Goal: Task Accomplishment & Management: Manage account settings

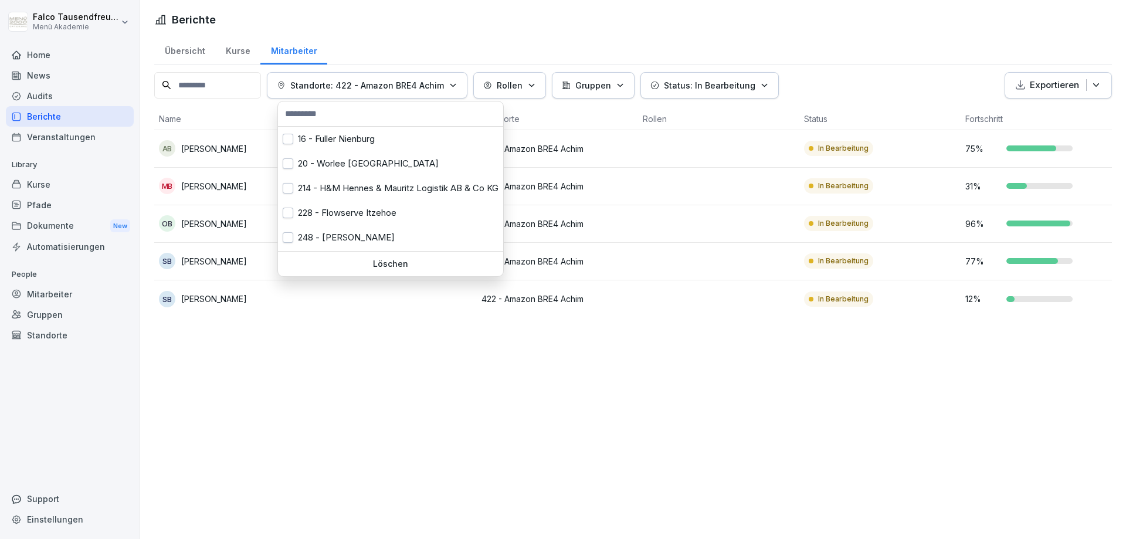
click at [440, 81] on p "Standorte: 422 - Amazon BRE4 Achim" at bounding box center [367, 85] width 154 height 12
click at [379, 261] on p "Löschen" at bounding box center [391, 264] width 216 height 11
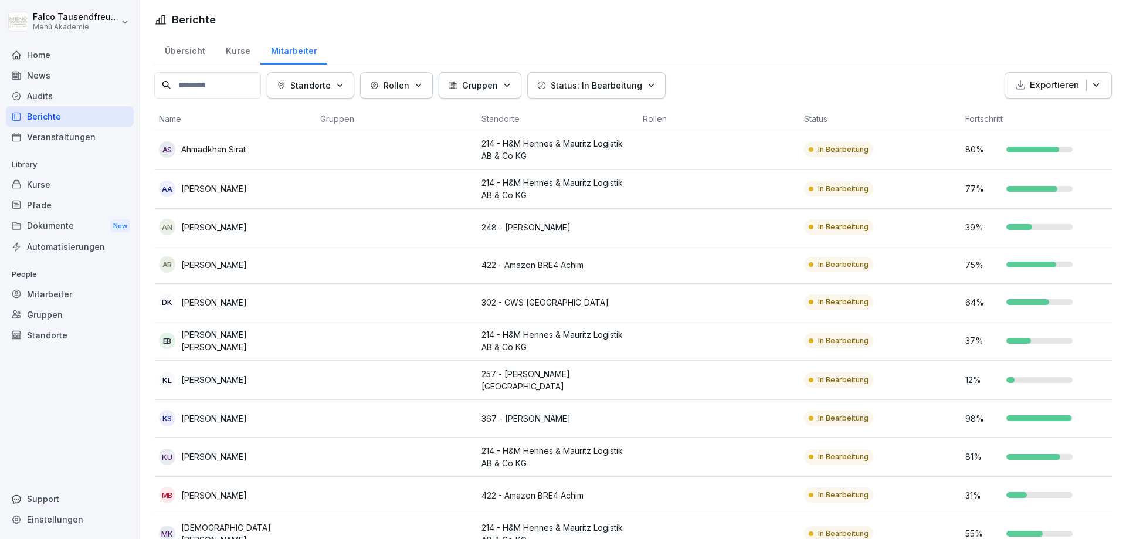
click at [303, 57] on div "Mitarbeiter" at bounding box center [293, 50] width 67 height 30
click at [321, 87] on p "Standorte" at bounding box center [310, 85] width 40 height 12
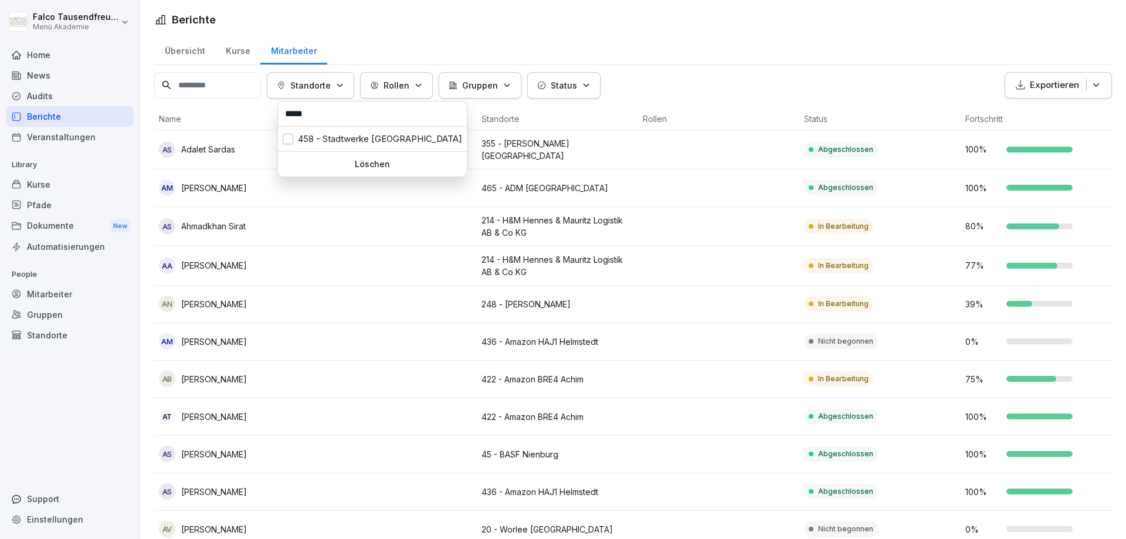
type input "*****"
click at [334, 152] on div "Löschen" at bounding box center [372, 164] width 189 height 25
click at [333, 138] on td at bounding box center [395, 149] width 161 height 39
click at [335, 89] on div at bounding box center [563, 269] width 1126 height 539
click at [331, 89] on p "Standorte" at bounding box center [310, 85] width 40 height 12
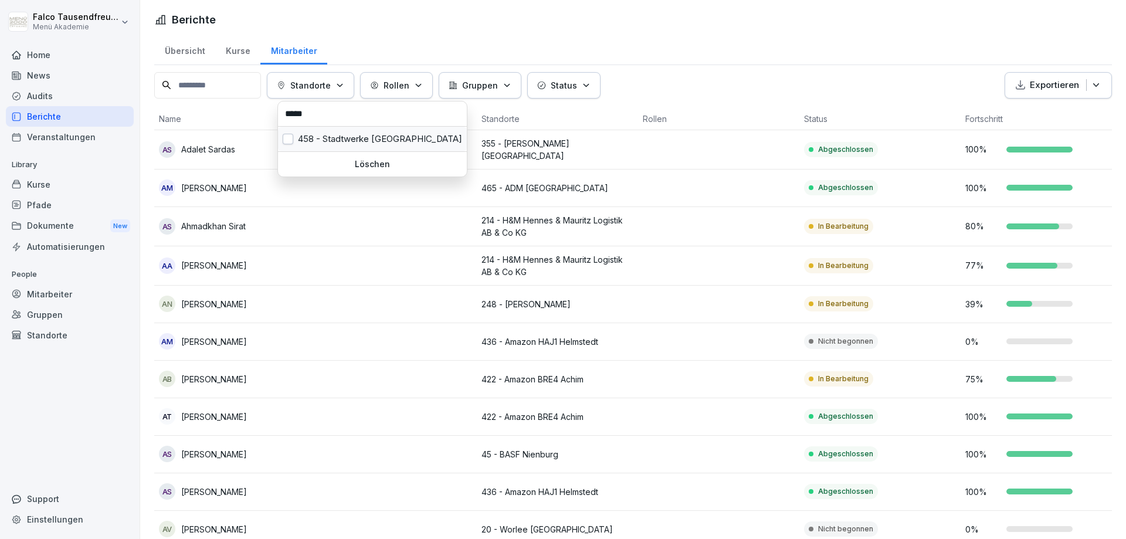
click at [329, 135] on div "458 - Stadtwerke [GEOGRAPHIC_DATA]" at bounding box center [372, 139] width 189 height 25
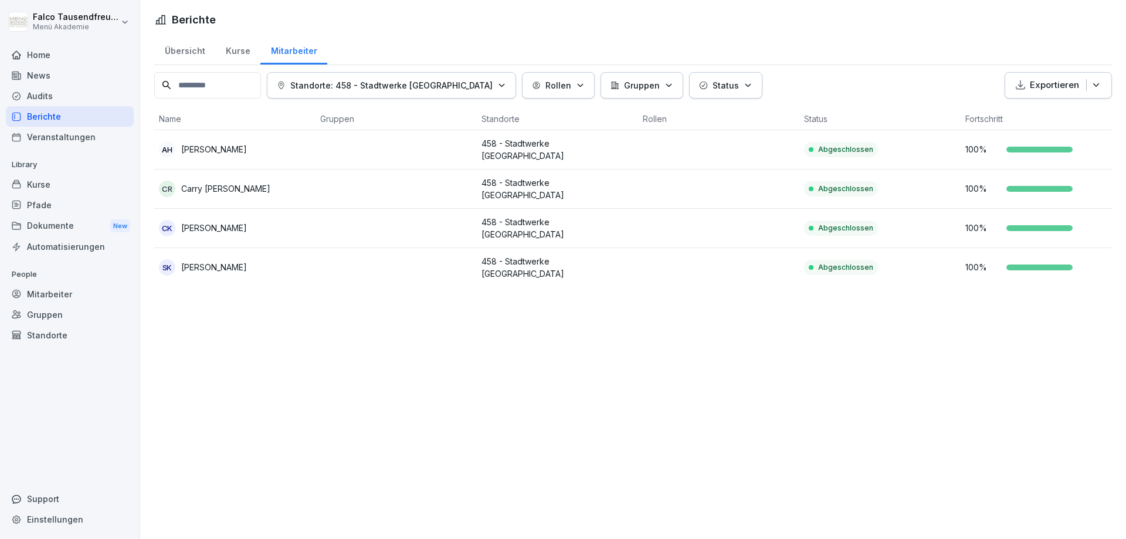
click at [338, 414] on html "Falco Tausendfreund Menü Akademie Home News Audits Berichte Veranstaltungen Lib…" at bounding box center [563, 269] width 1126 height 539
click at [427, 93] on button "Standorte: 458 - Stadtwerke [GEOGRAPHIC_DATA]" at bounding box center [391, 85] width 249 height 26
click at [353, 162] on p "Löschen" at bounding box center [372, 164] width 179 height 11
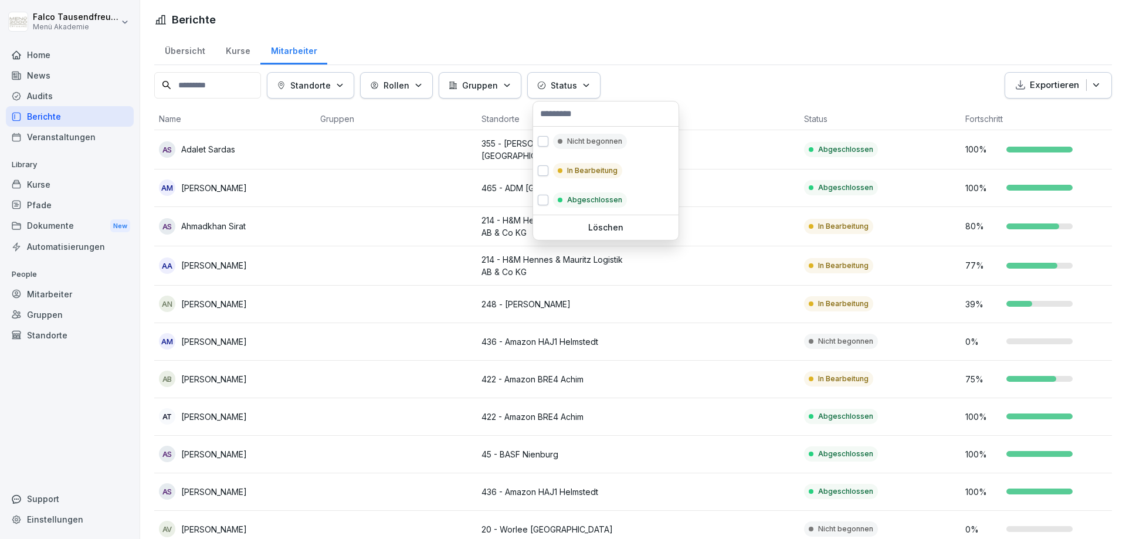
click at [580, 79] on button "Status" at bounding box center [563, 85] width 73 height 26
click at [563, 161] on div "In Bearbeitung" at bounding box center [605, 170] width 145 height 29
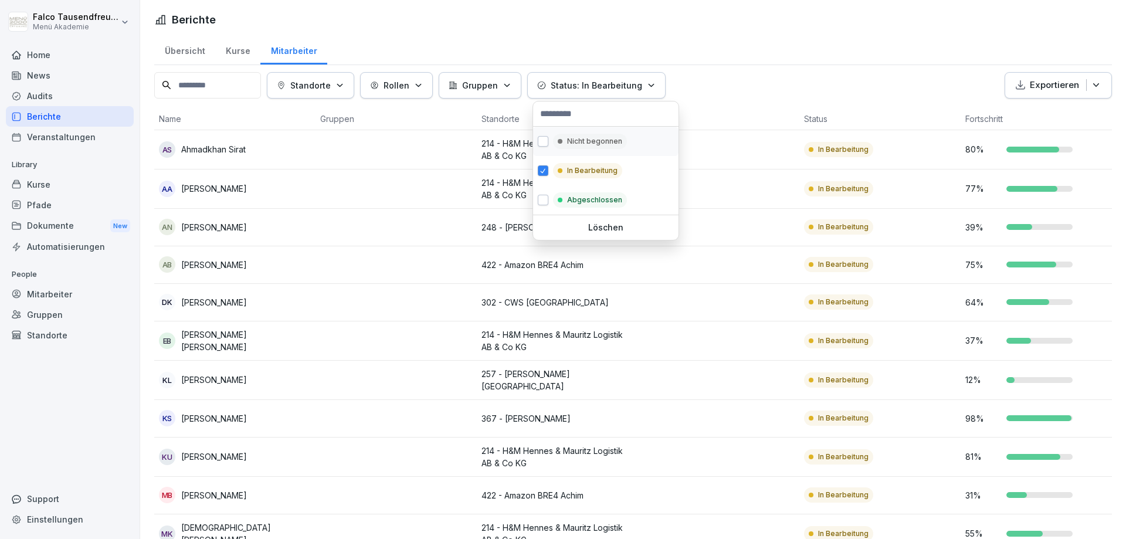
click at [563, 153] on div "Nicht begonnen" at bounding box center [605, 141] width 145 height 29
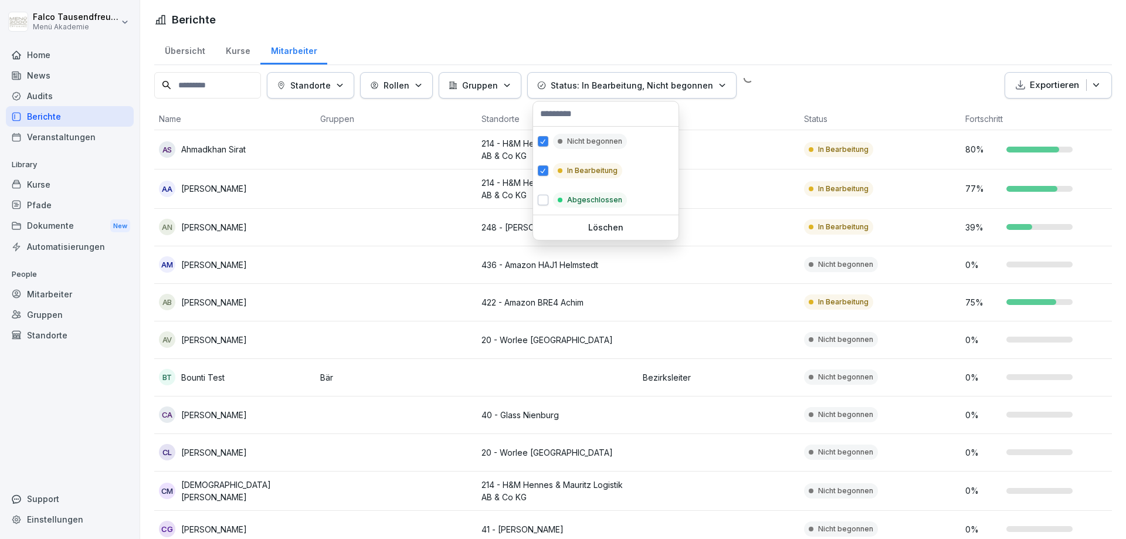
click at [709, 92] on button "Status: In Bearbeitung, Nicht begonnen" at bounding box center [631, 85] width 209 height 26
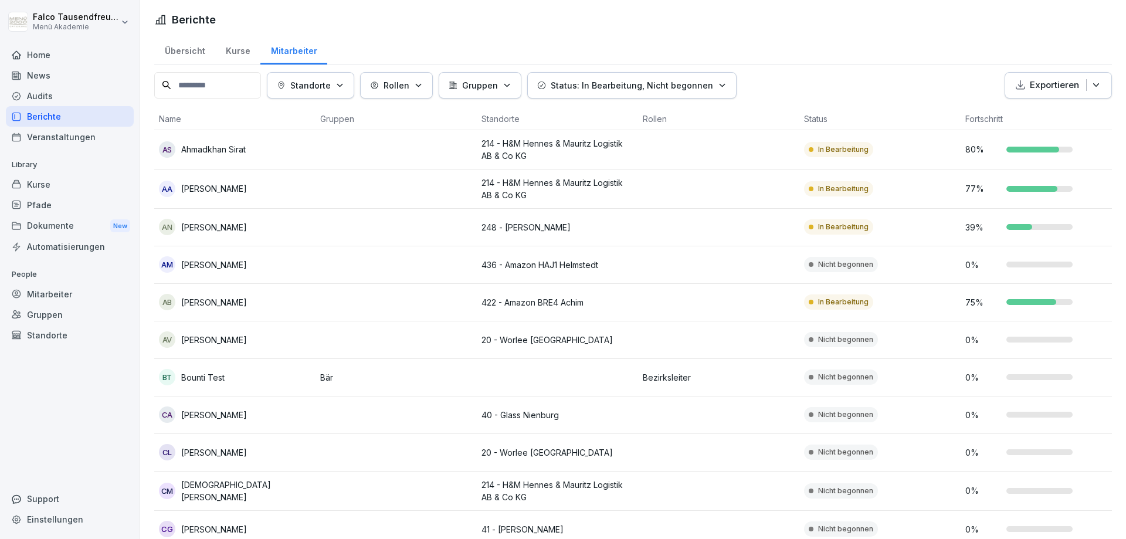
click at [821, 83] on div "Standorte [PERSON_NAME] Status: In Bearbeitung, Nicht begonnen Exportieren" at bounding box center [632, 85] width 957 height 26
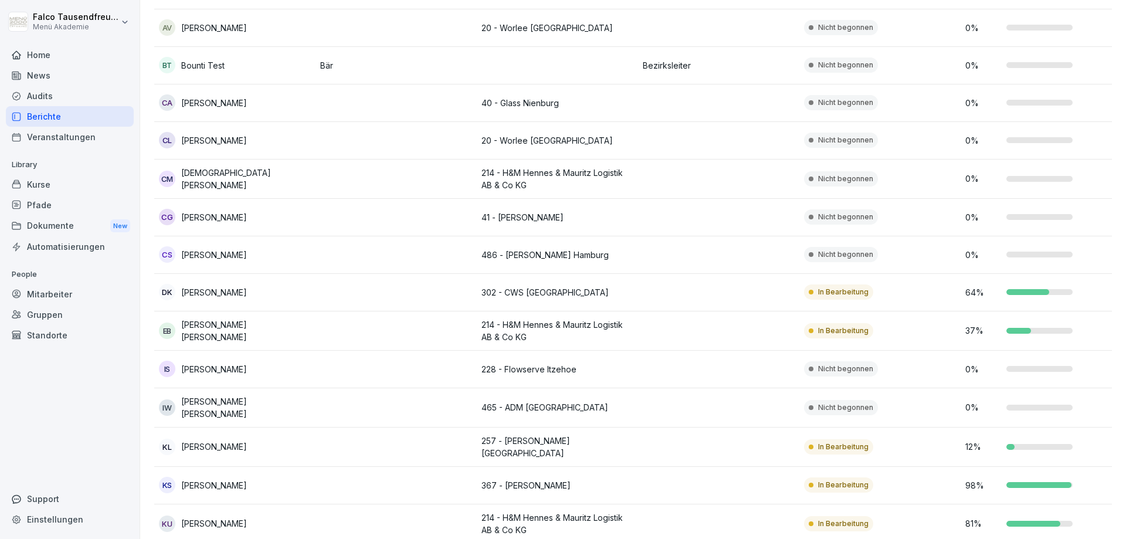
scroll to position [315, 0]
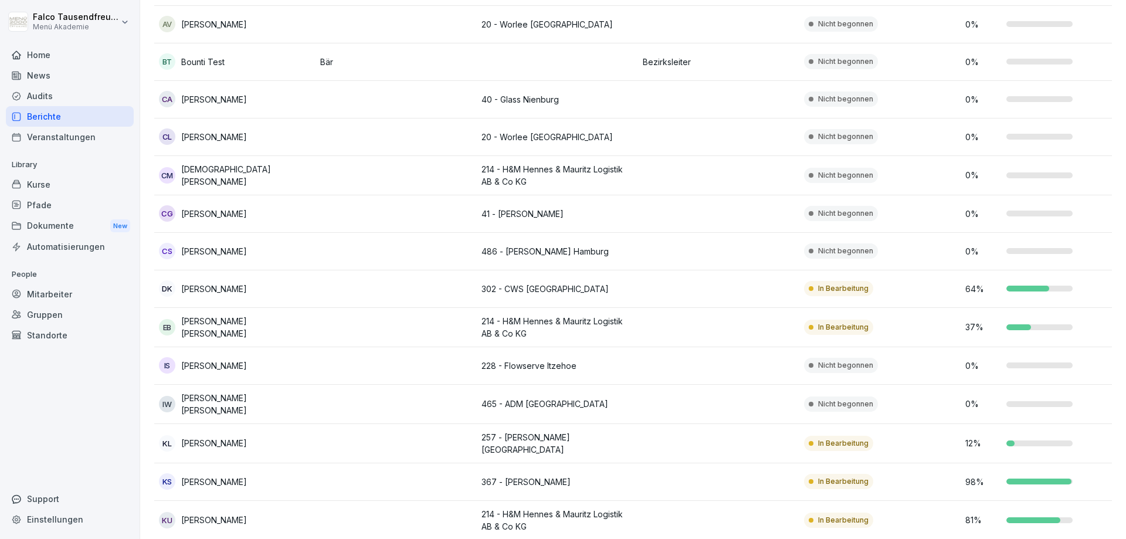
click at [1032, 484] on div "98 %" at bounding box center [1041, 481] width 152 height 12
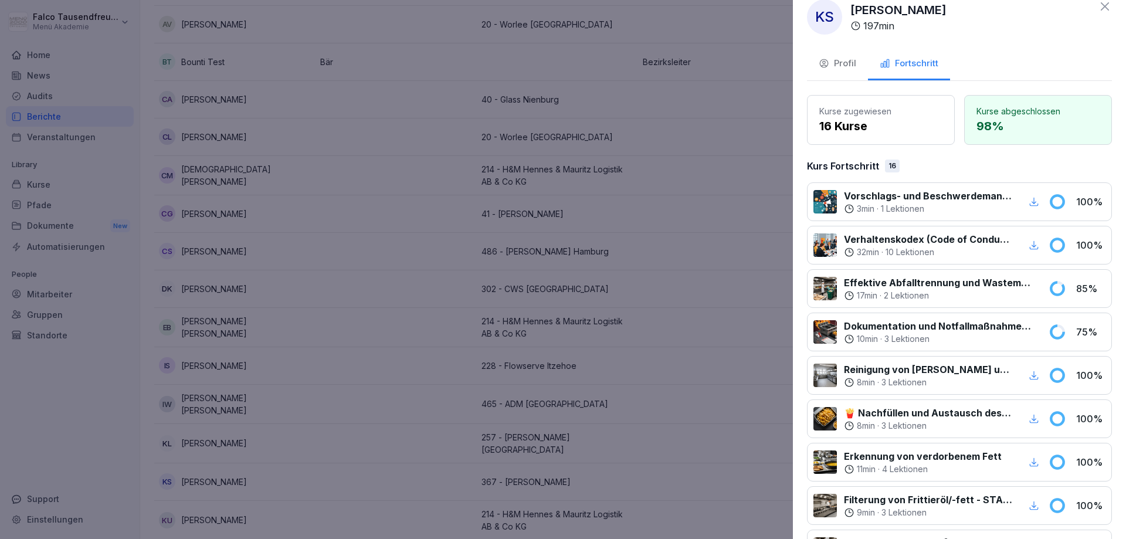
scroll to position [0, 0]
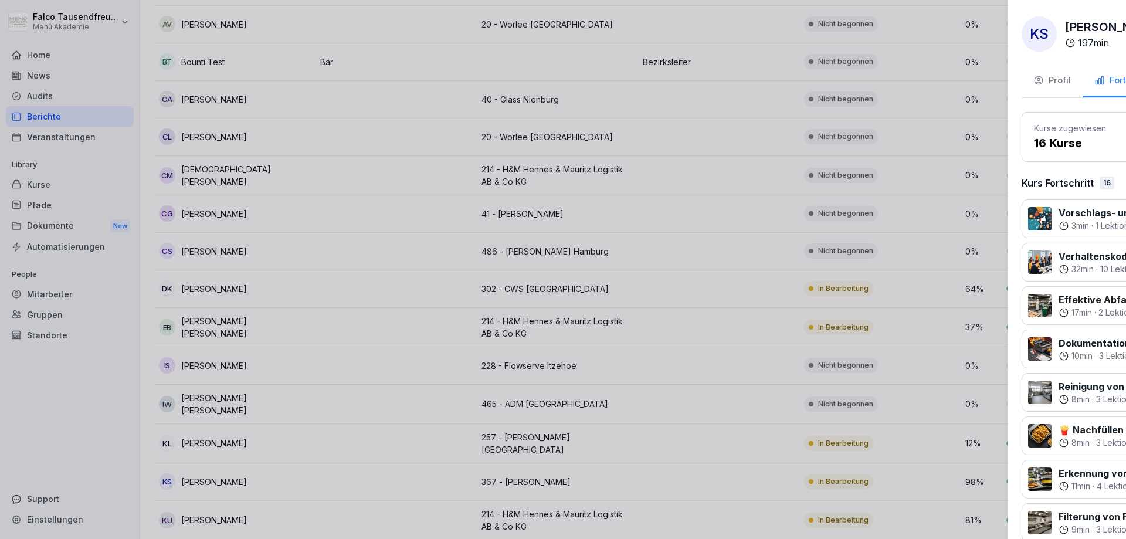
click at [719, 289] on div at bounding box center [563, 269] width 1126 height 539
